Goal: Transaction & Acquisition: Purchase product/service

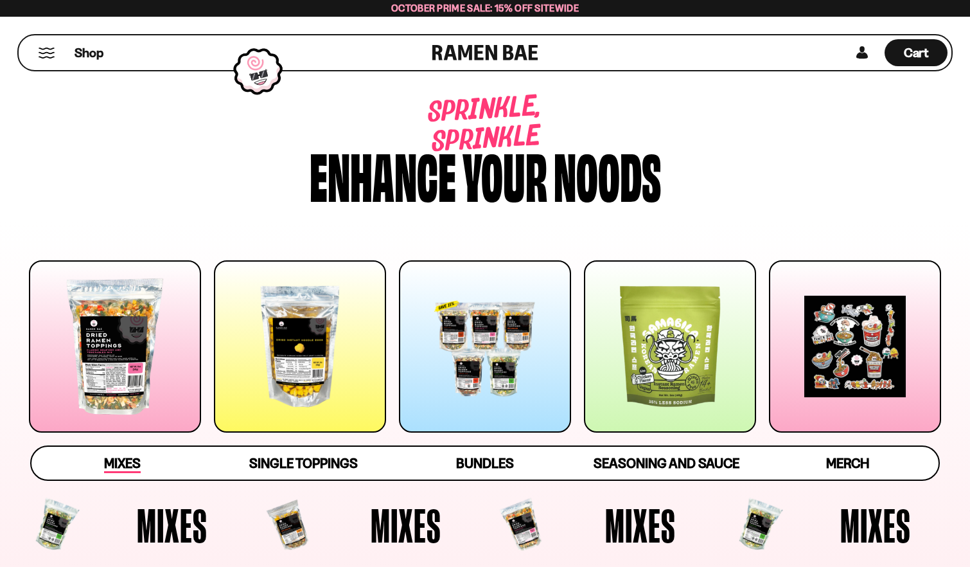
click at [127, 465] on span "Mixes" at bounding box center [122, 464] width 37 height 18
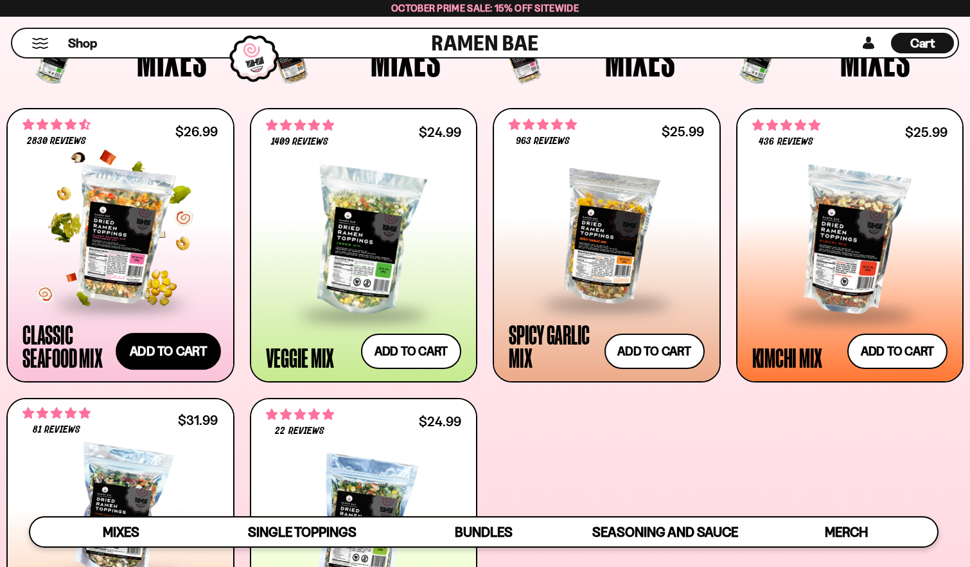
scroll to position [451, 0]
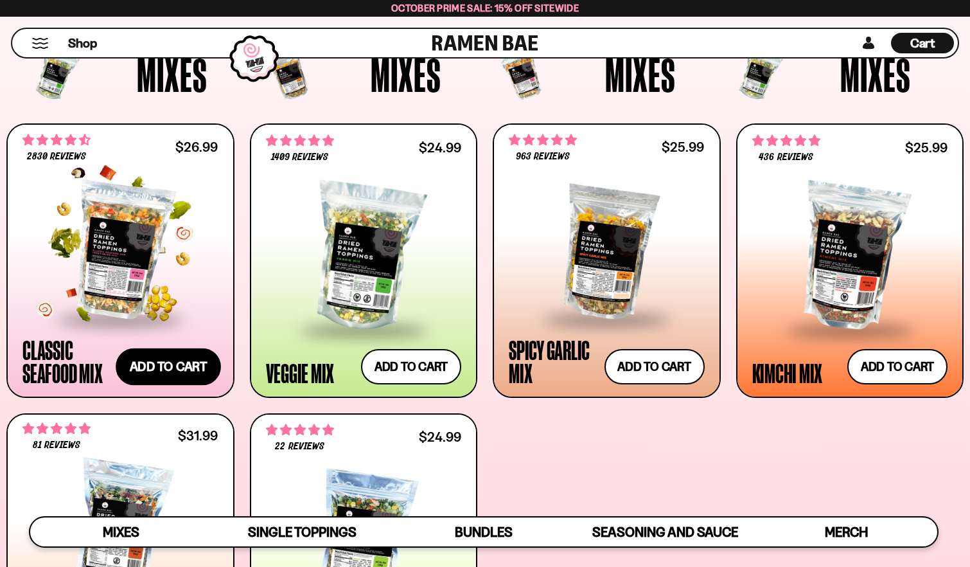
click at [161, 368] on button "Add to cart Add ― Regular price $26.99 Regular price Sale price $26.99 Unit pri…" at bounding box center [168, 366] width 105 height 37
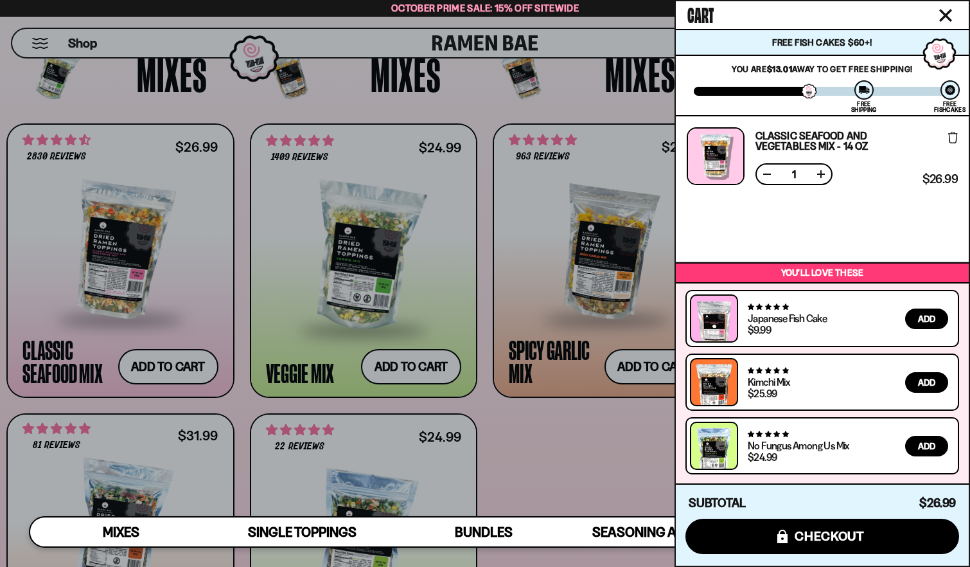
click at [574, 457] on div at bounding box center [485, 283] width 970 height 567
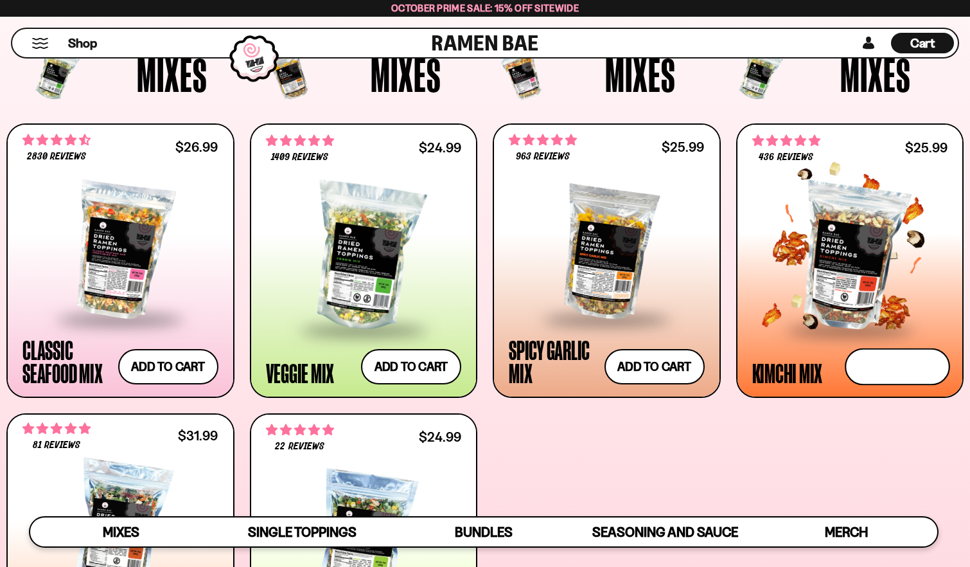
click at [887, 364] on button "Add to cart Add ― Regular price $25.99 Regular price Sale price $25.99 Unit pri…" at bounding box center [897, 366] width 105 height 37
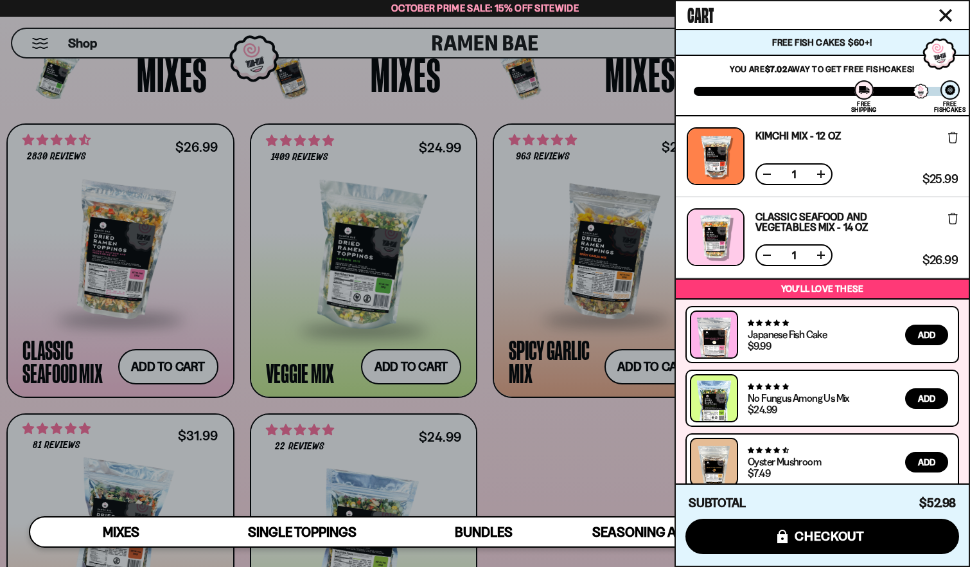
scroll to position [16, 0]
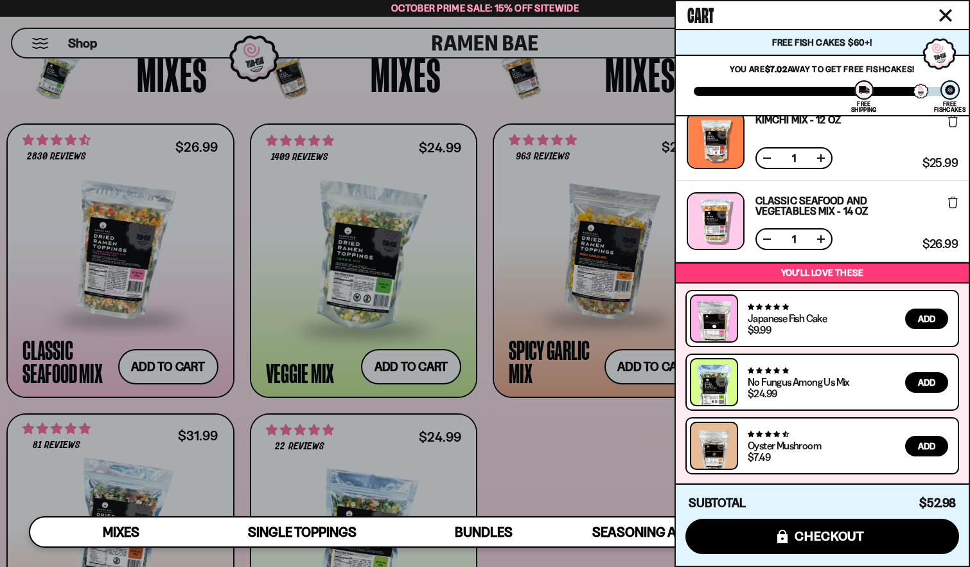
click at [586, 460] on div at bounding box center [485, 283] width 970 height 567
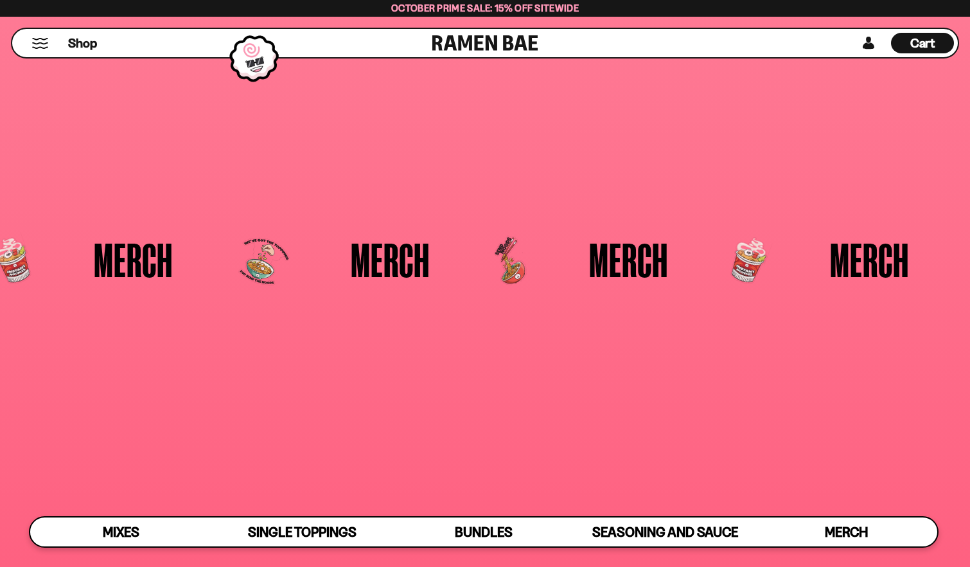
scroll to position [0, 0]
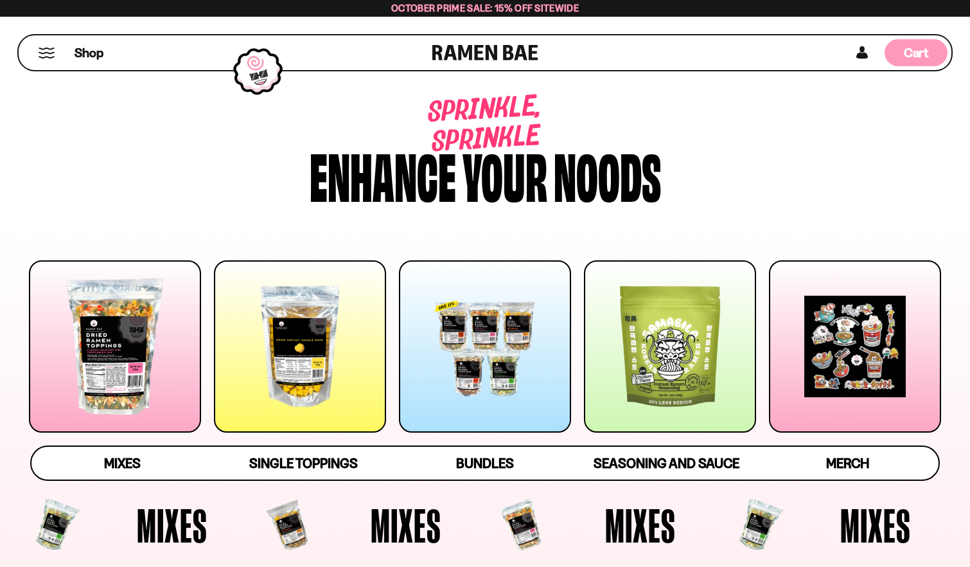
click at [921, 53] on span "Cart" at bounding box center [916, 52] width 25 height 15
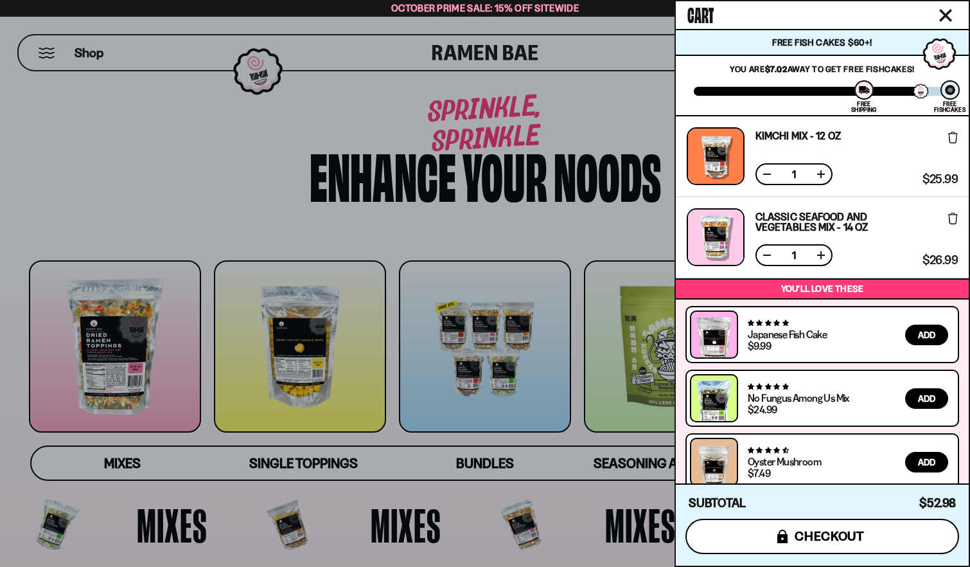
click at [845, 539] on span "checkout" at bounding box center [830, 536] width 70 height 14
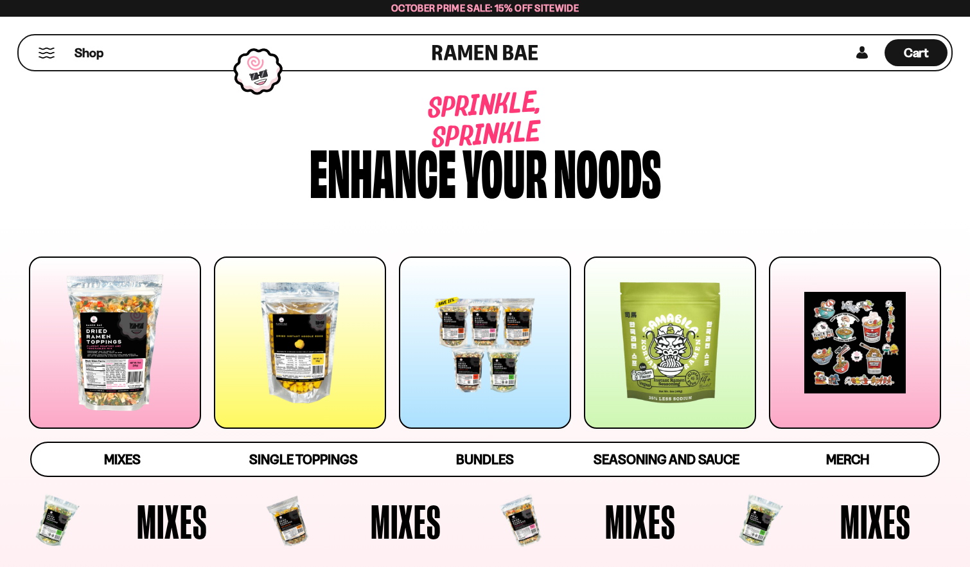
click at [90, 332] on div at bounding box center [115, 342] width 172 height 172
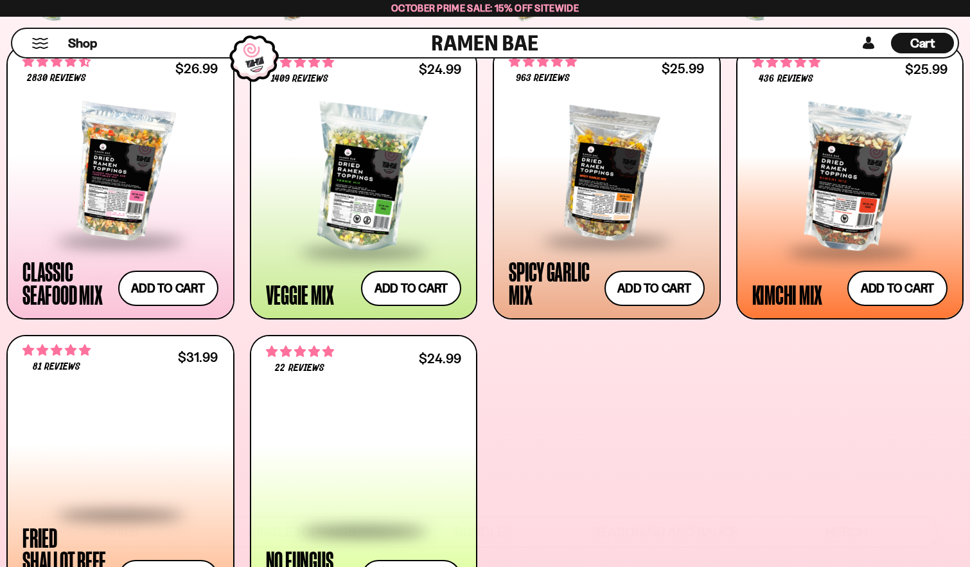
scroll to position [561, 0]
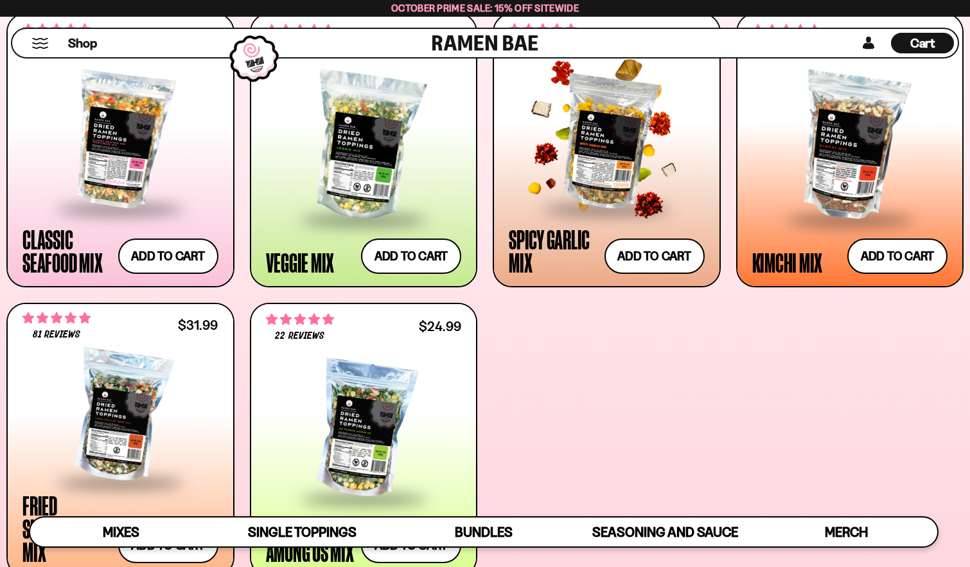
click at [601, 124] on div at bounding box center [607, 140] width 196 height 134
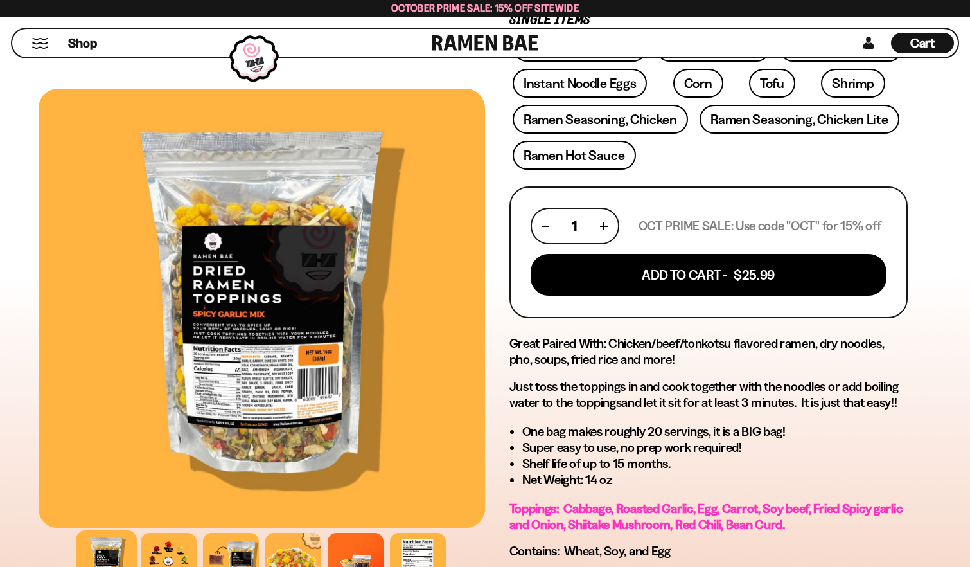
scroll to position [451, 0]
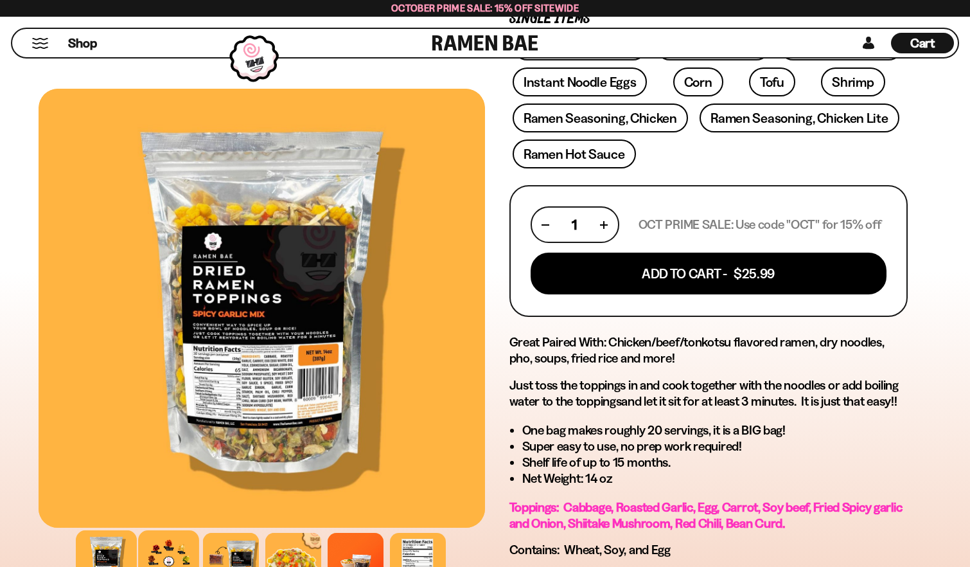
click at [169, 547] on div at bounding box center [168, 560] width 61 height 61
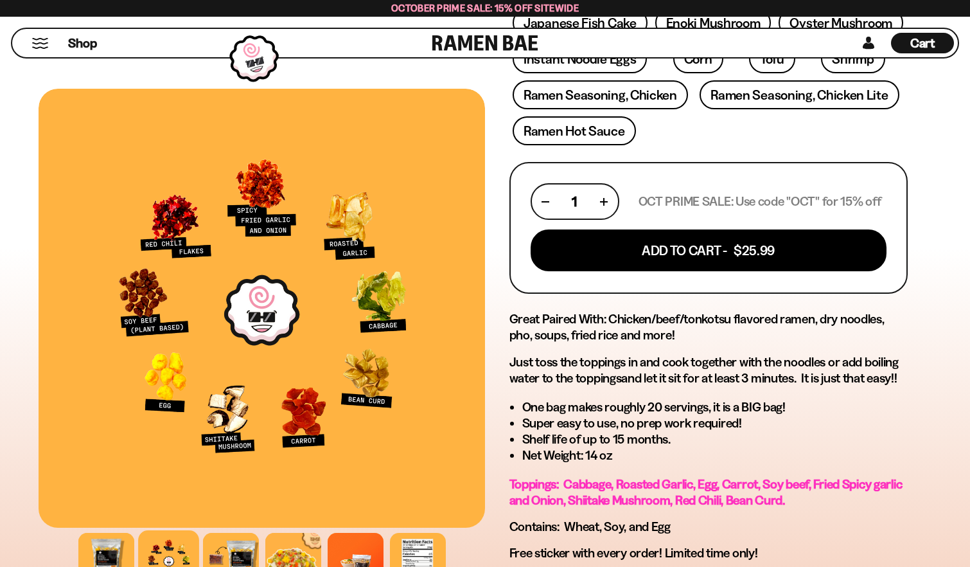
scroll to position [469, 0]
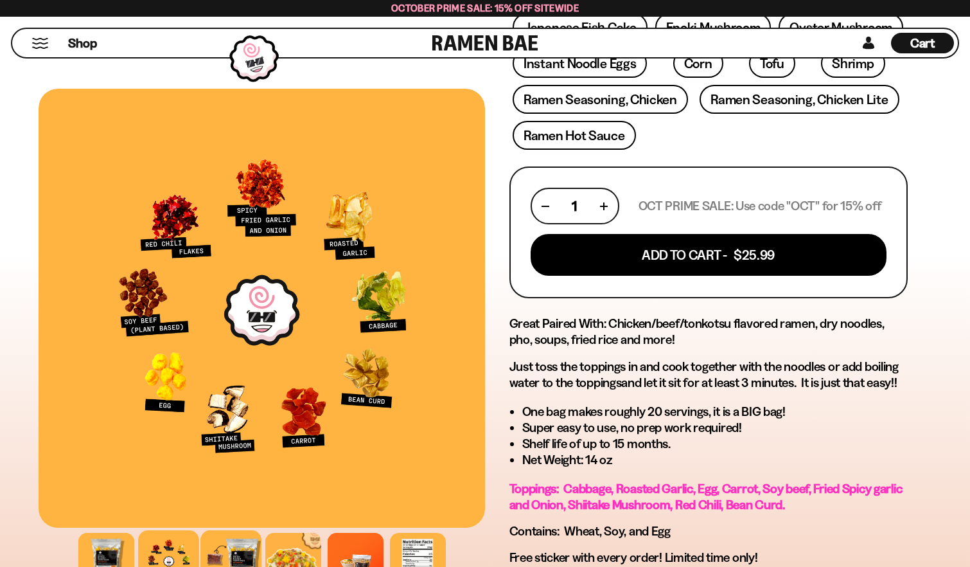
click at [228, 546] on div at bounding box center [231, 560] width 61 height 61
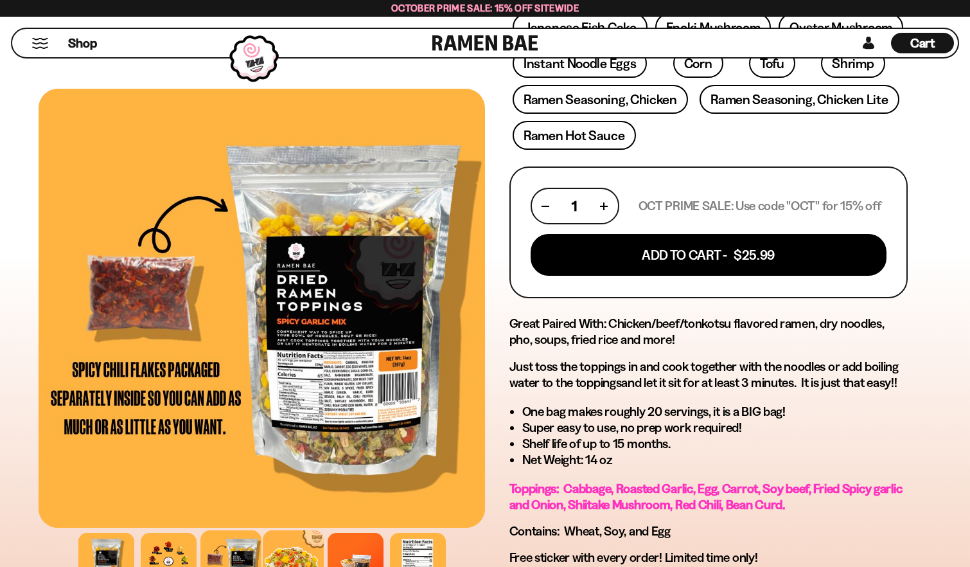
click at [278, 541] on div at bounding box center [293, 560] width 61 height 61
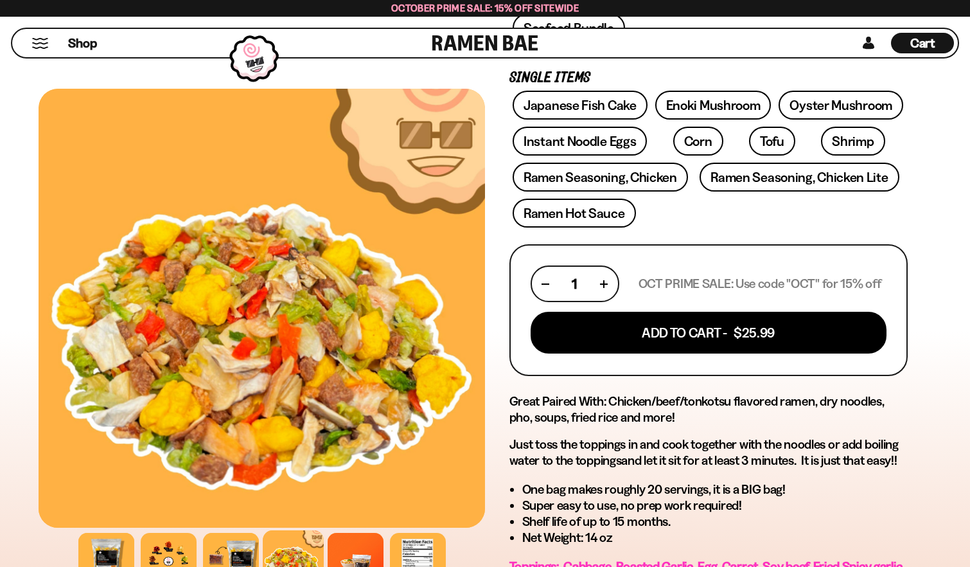
scroll to position [386, 0]
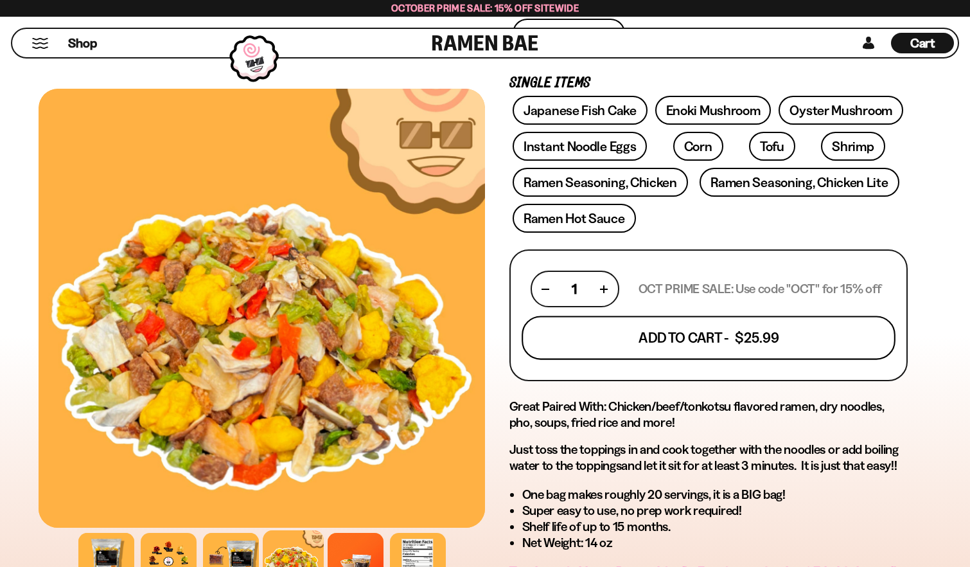
click at [692, 343] on button "Add To Cart - $25.99" at bounding box center [709, 338] width 374 height 44
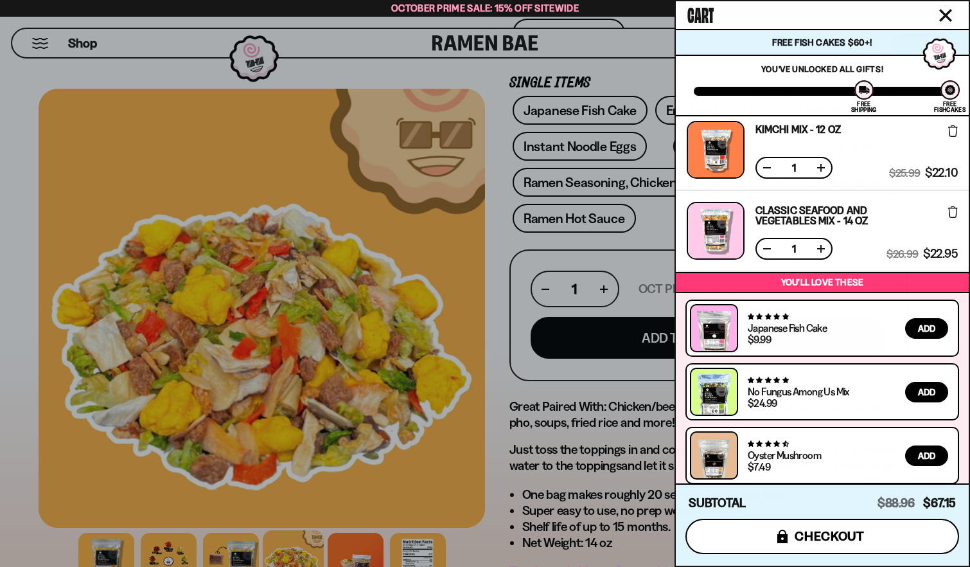
scroll to position [166, 0]
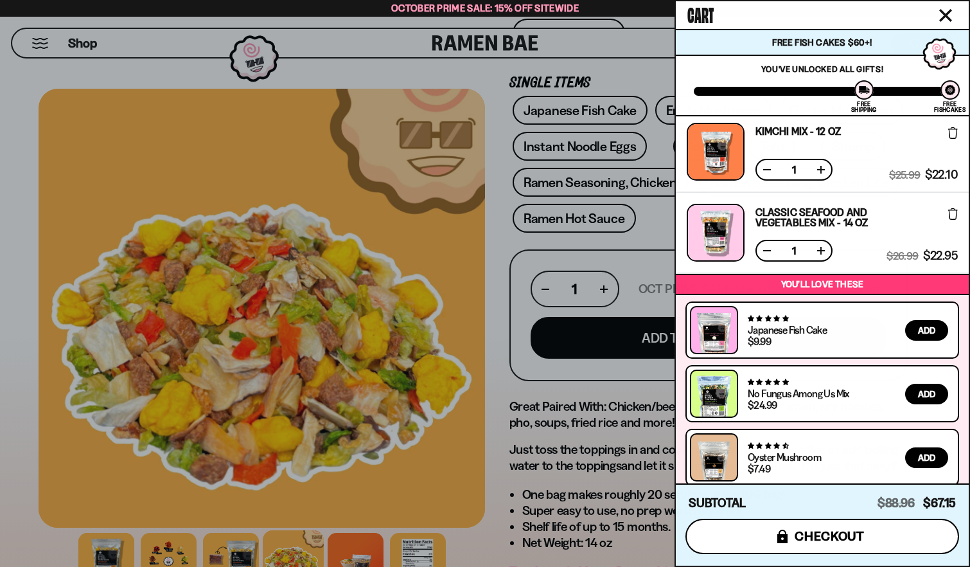
click at [841, 536] on span "checkout" at bounding box center [830, 536] width 70 height 14
